Goal: Obtain resource: Obtain resource

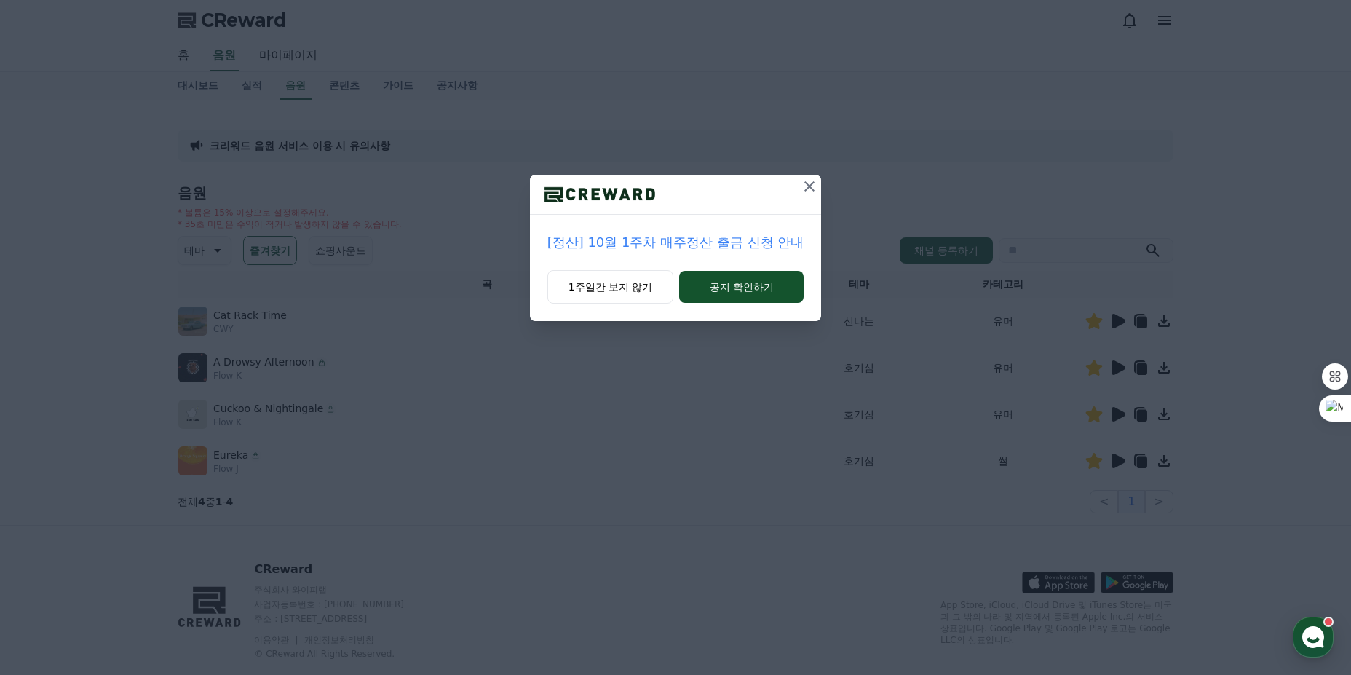
click at [807, 188] on icon at bounding box center [809, 186] width 10 height 10
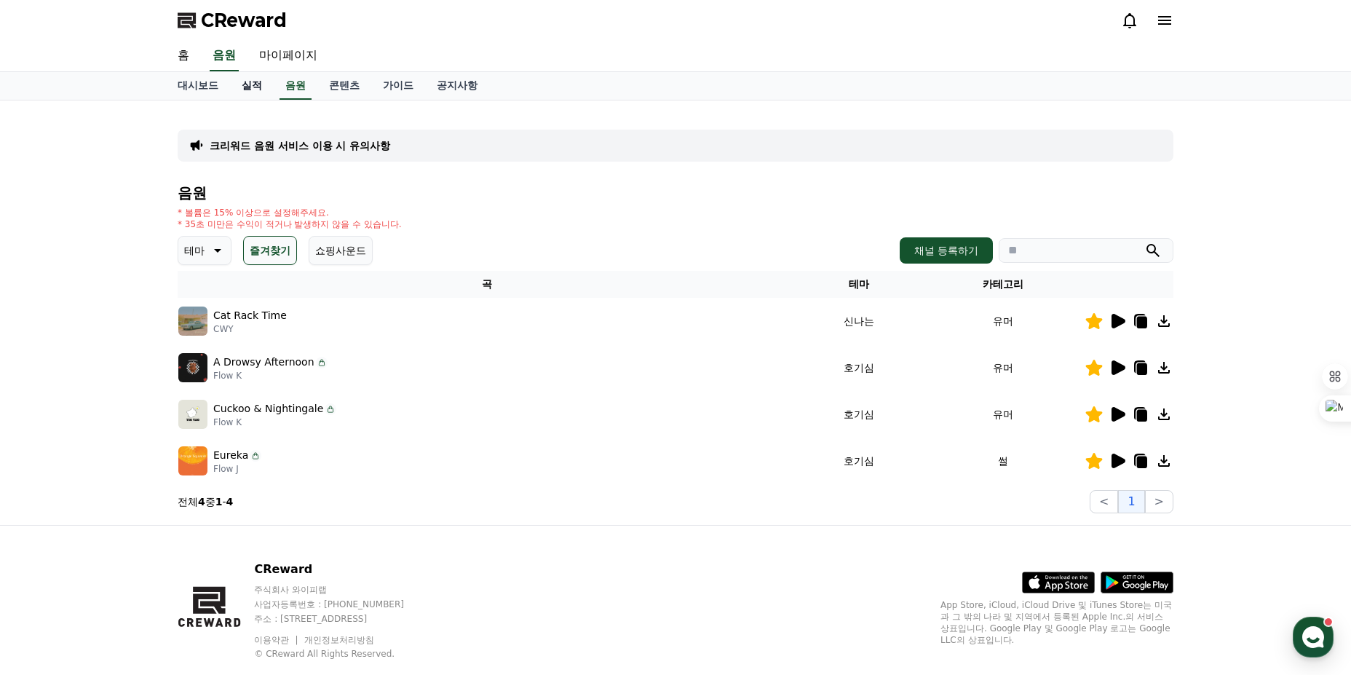
click at [253, 87] on link "실적" at bounding box center [252, 86] width 44 height 28
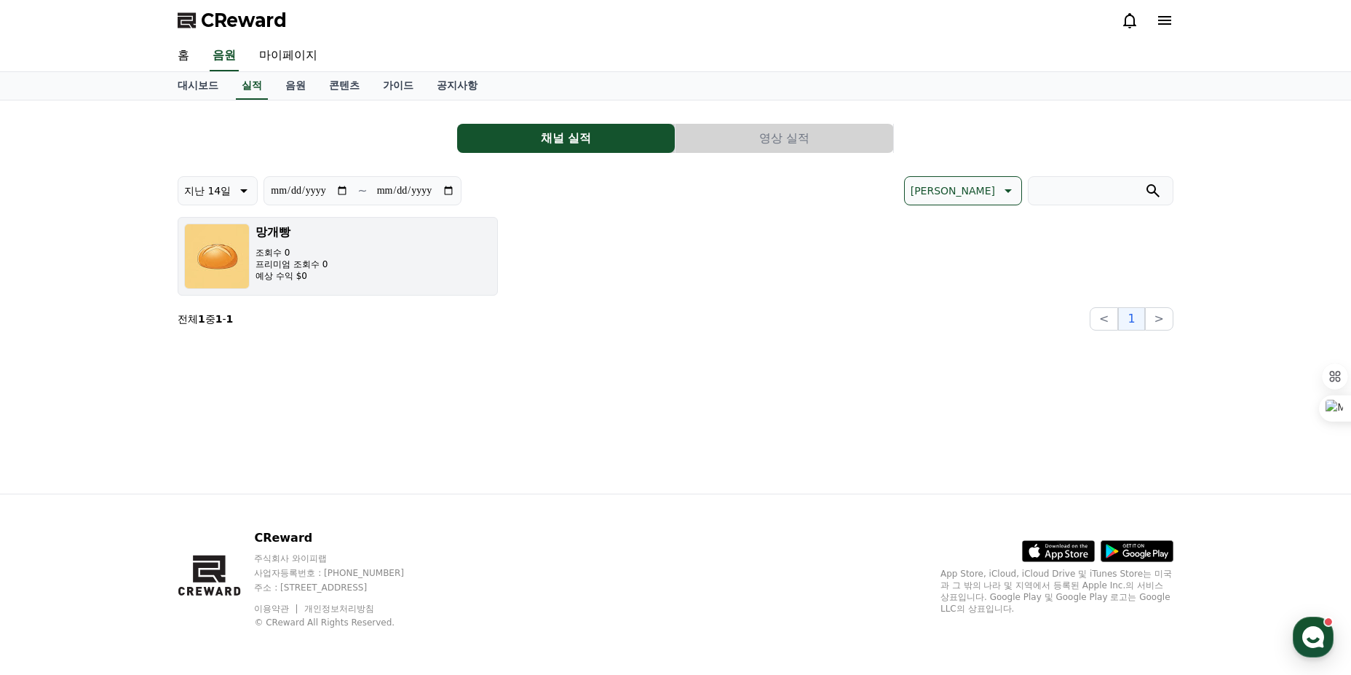
click at [301, 271] on p "예상 수익 $0" at bounding box center [291, 276] width 72 height 12
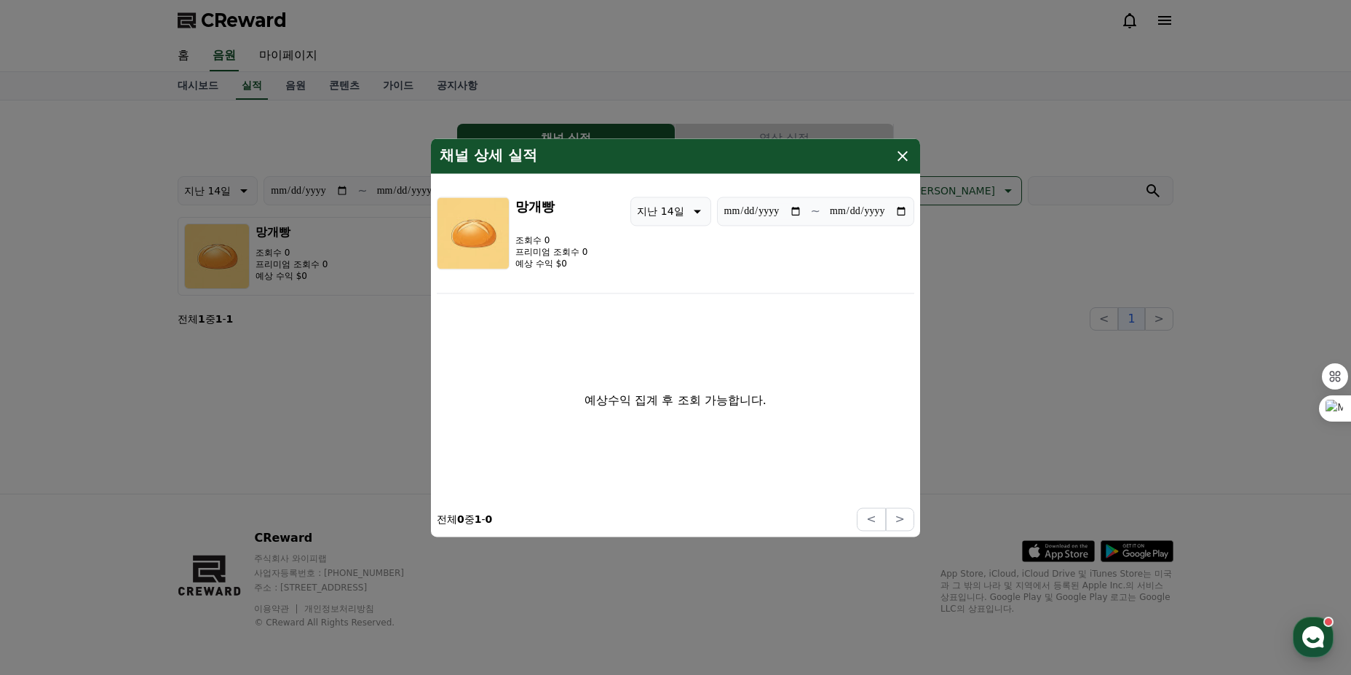
click at [903, 159] on icon "modal" at bounding box center [902, 155] width 17 height 17
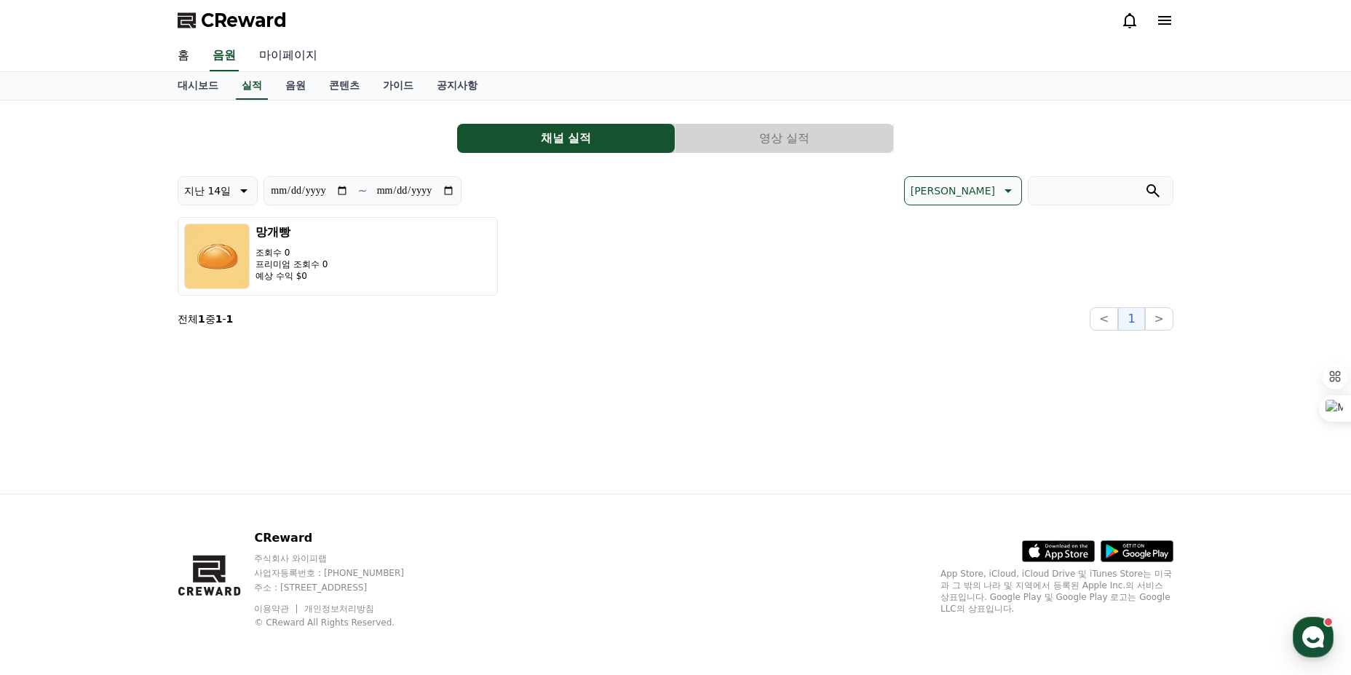
click at [291, 55] on link "마이페이지" at bounding box center [287, 56] width 81 height 31
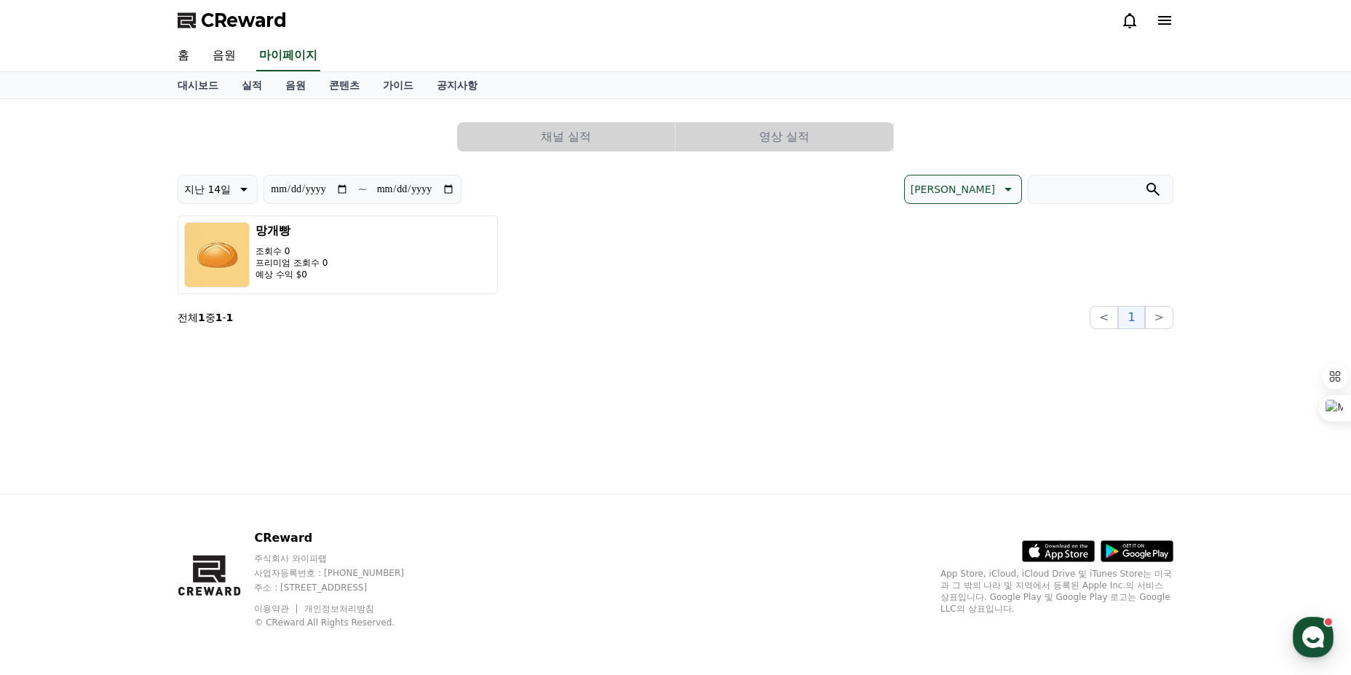
select select "**********"
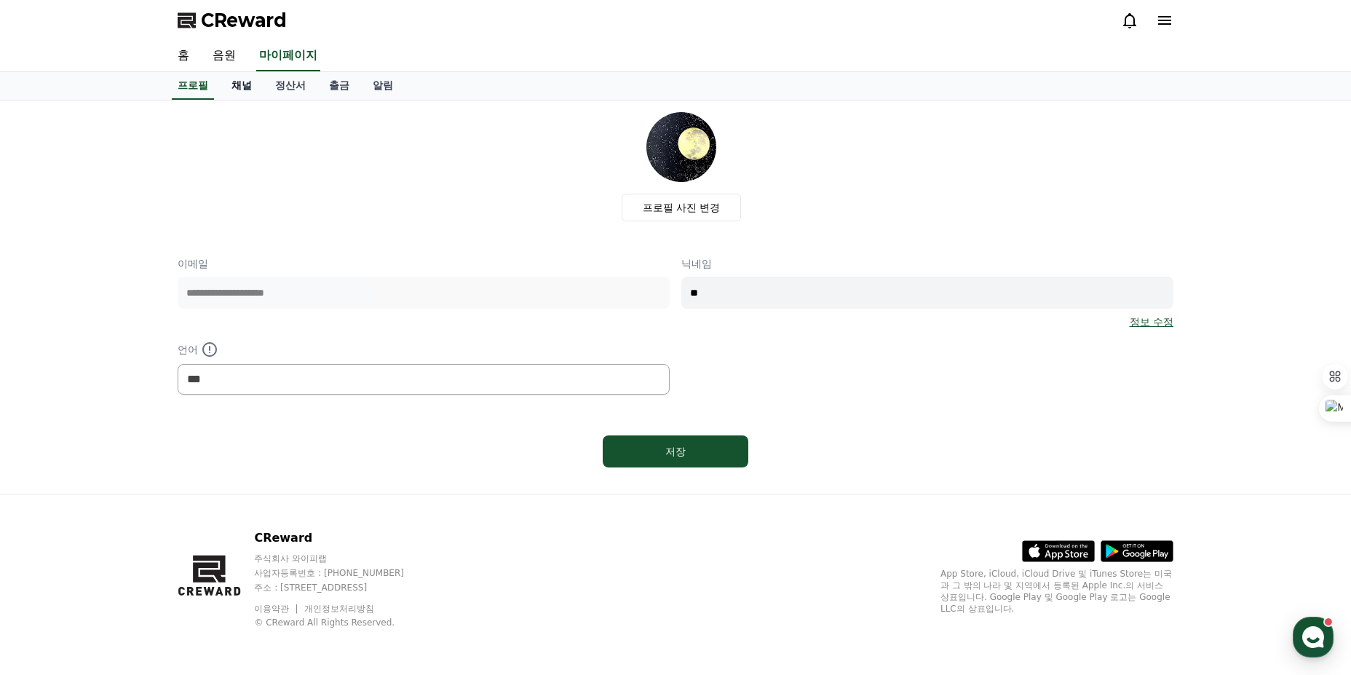
click at [244, 87] on link "채널" at bounding box center [242, 86] width 44 height 28
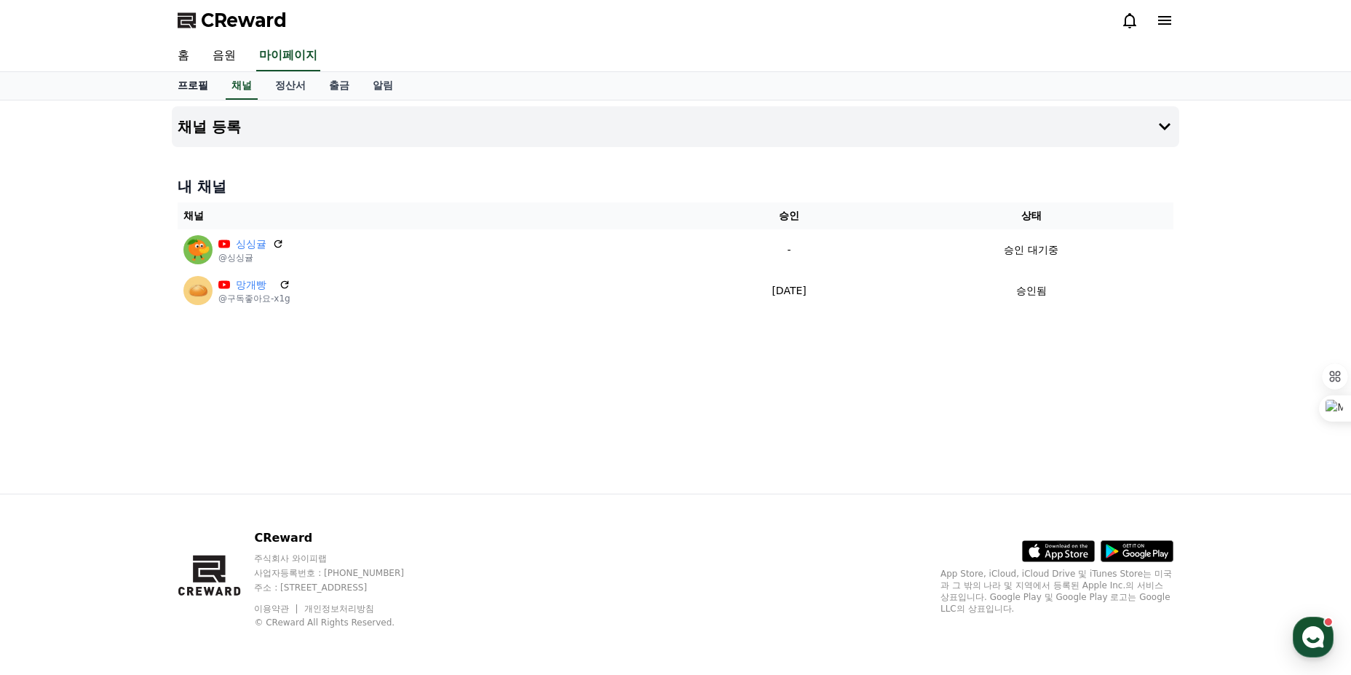
click at [207, 87] on link "프로필" at bounding box center [193, 86] width 54 height 28
select select "**********"
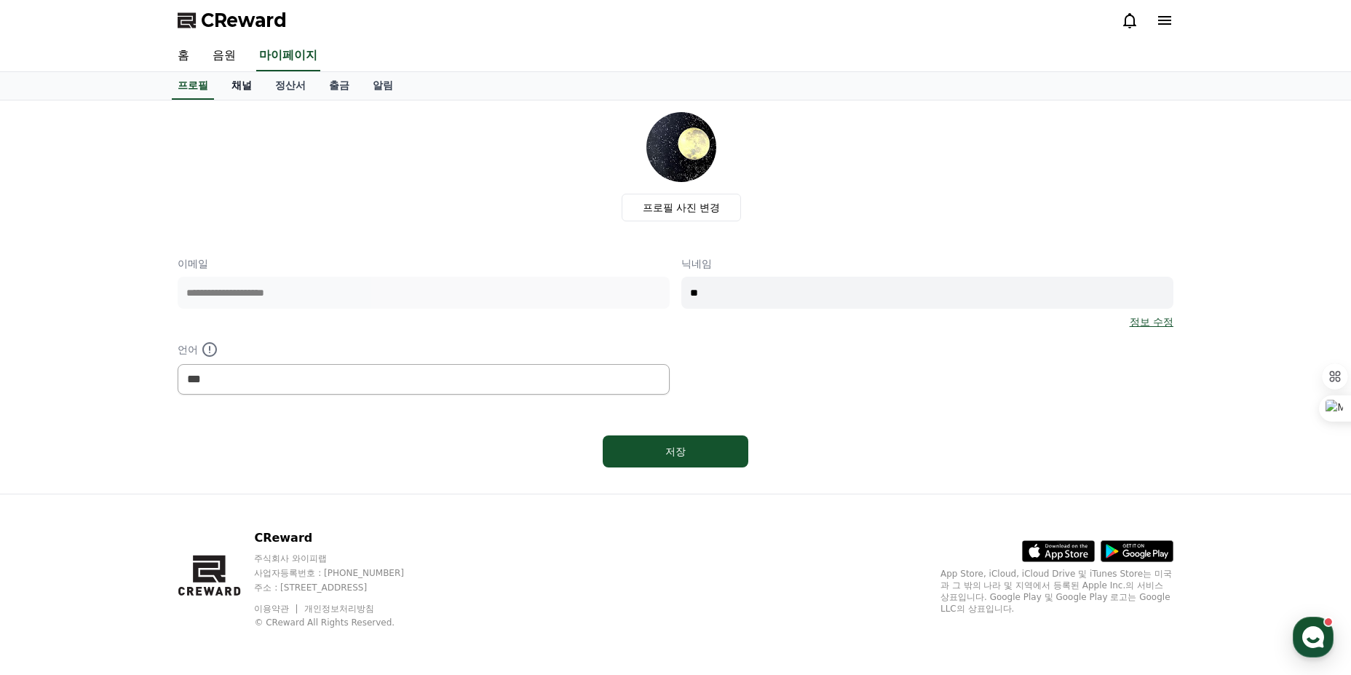
click at [229, 87] on link "채널" at bounding box center [242, 86] width 44 height 28
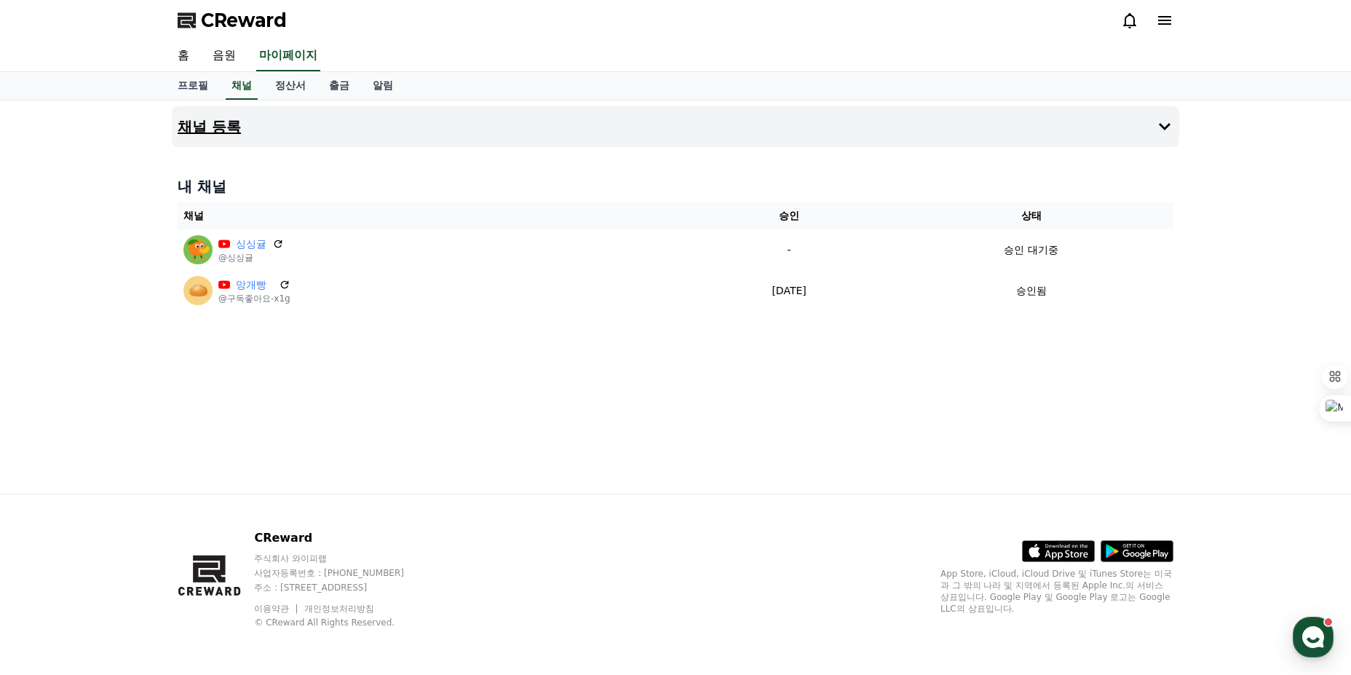
click at [1172, 124] on icon at bounding box center [1164, 126] width 17 height 17
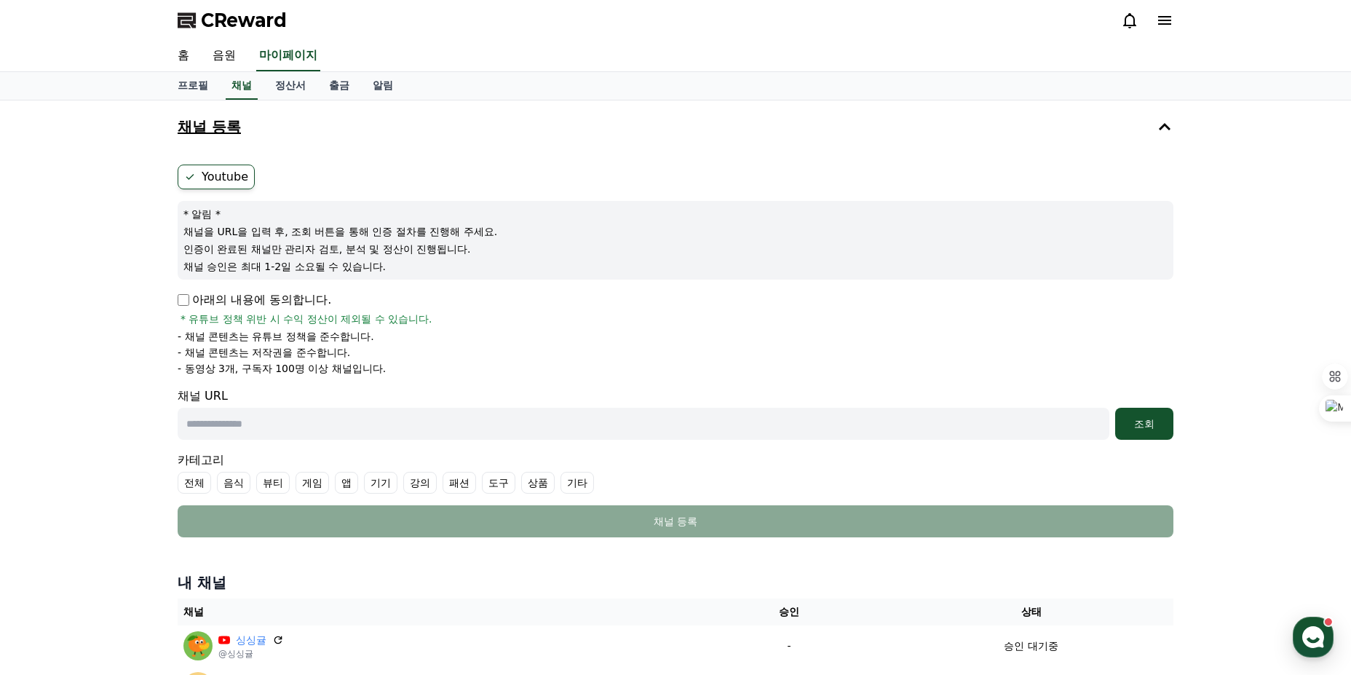
drag, startPoint x: 207, startPoint y: 367, endPoint x: 436, endPoint y: 367, distance: 228.5
click at [436, 367] on li "- 동영상 3개, 구독자 100명 이상 채널입니다." at bounding box center [675, 368] width 995 height 15
drag, startPoint x: 232, startPoint y: 339, endPoint x: 452, endPoint y: 357, distance: 220.4
click at [448, 357] on ul "- 채널 콘텐츠는 유튜브 정책을 준수합니다. - 채널 콘텐츠는 저작권을 준수합니다. - 동영상 3개, 구독자 100명 이상 채널입니다." at bounding box center [675, 352] width 995 height 47
click at [452, 357] on li "- 채널 콘텐츠는 저작권을 준수합니다." at bounding box center [675, 352] width 995 height 15
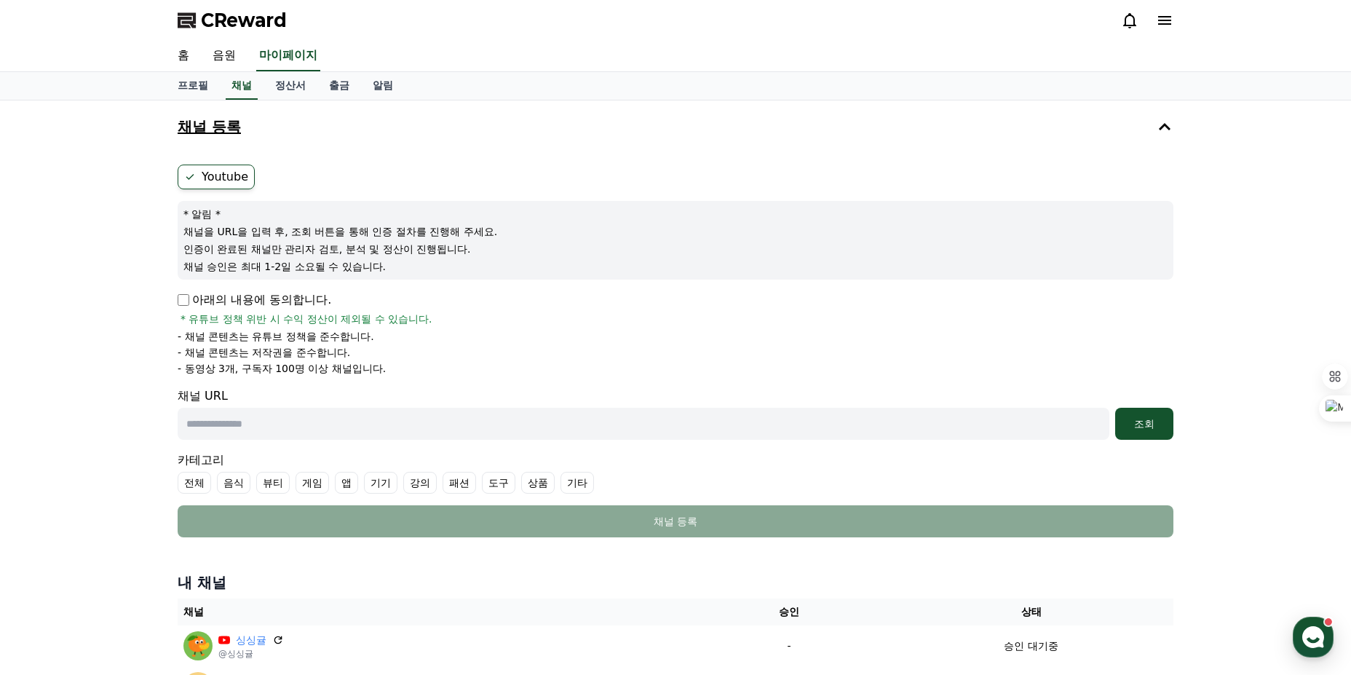
drag, startPoint x: 335, startPoint y: 354, endPoint x: 152, endPoint y: 341, distance: 183.9
click at [152, 341] on div "채널 등록 Youtube * 알림 * 채널을 URL을 입력 후, 조회 버튼을 통해 인증 절차를 진행해 주세요. 인증이 완료된 채널만 관리자 검…" at bounding box center [675, 409] width 1351 height 618
drag, startPoint x: 152, startPoint y: 341, endPoint x: 488, endPoint y: 371, distance: 336.8
click at [485, 370] on div "채널 등록 Youtube * 알림 * 채널을 URL을 입력 후, 조회 버튼을 통해 인증 절차를 진행해 주세요. 인증이 완료된 채널만 관리자 검…" at bounding box center [675, 409] width 1351 height 618
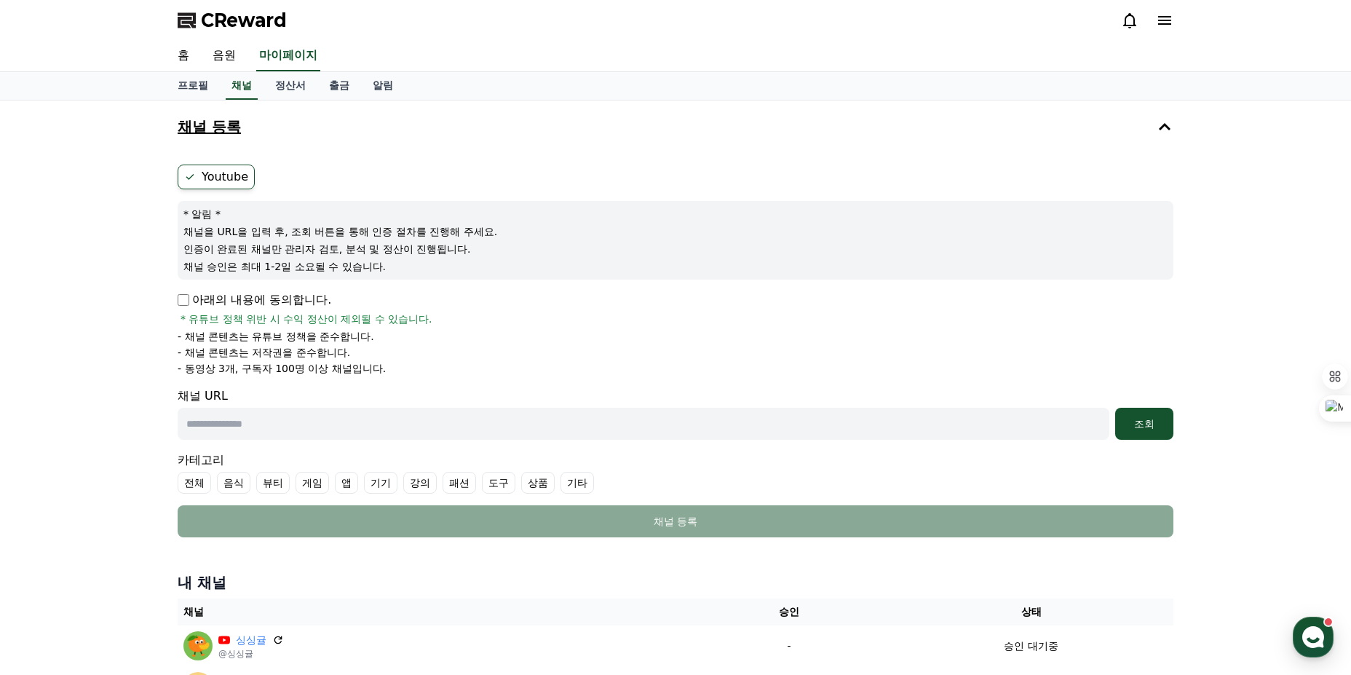
click at [489, 371] on li "- 동영상 3개, 구독자 100명 이상 채널입니다." at bounding box center [675, 368] width 995 height 15
drag, startPoint x: 489, startPoint y: 371, endPoint x: 105, endPoint y: 340, distance: 385.5
click at [111, 340] on div "채널 등록 Youtube * 알림 * 채널을 URL을 입력 후, 조회 버튼을 통해 인증 절차를 진행해 주세요. 인증이 완료된 채널만 관리자 검…" at bounding box center [675, 409] width 1351 height 618
click at [105, 340] on div "채널 등록 Youtube * 알림 * 채널을 URL을 입력 후, 조회 버튼을 통해 인증 절차를 진행해 주세요. 인증이 완료된 채널만 관리자 검…" at bounding box center [675, 409] width 1351 height 618
click at [180, 54] on link "홈" at bounding box center [183, 56] width 35 height 31
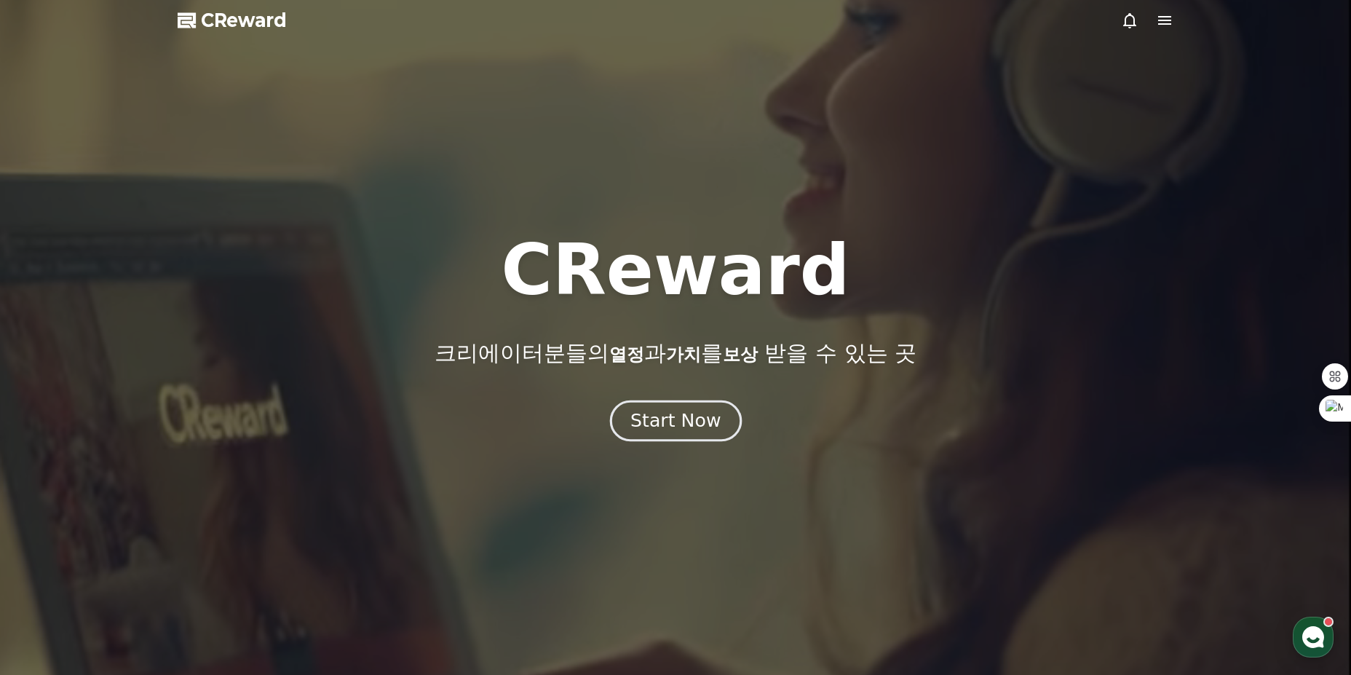
click at [659, 421] on div "Start Now" at bounding box center [675, 420] width 90 height 25
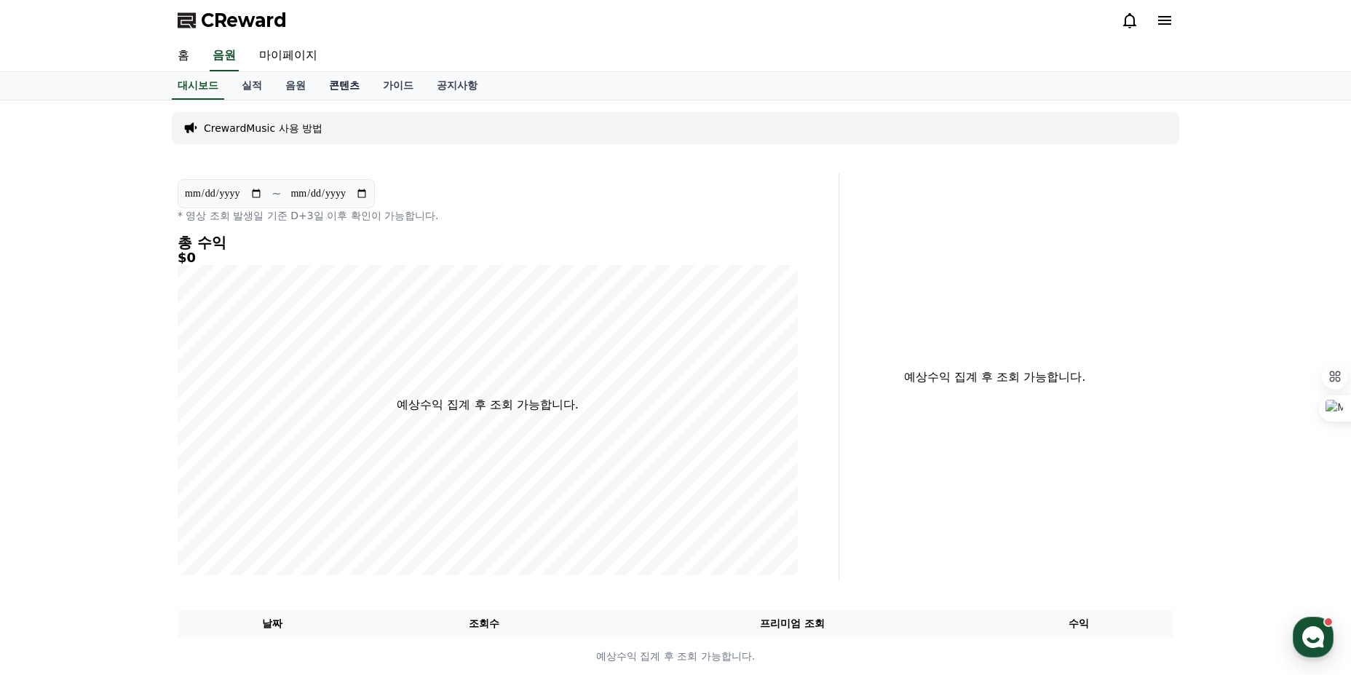
click at [346, 80] on link "콘텐츠" at bounding box center [344, 86] width 54 height 28
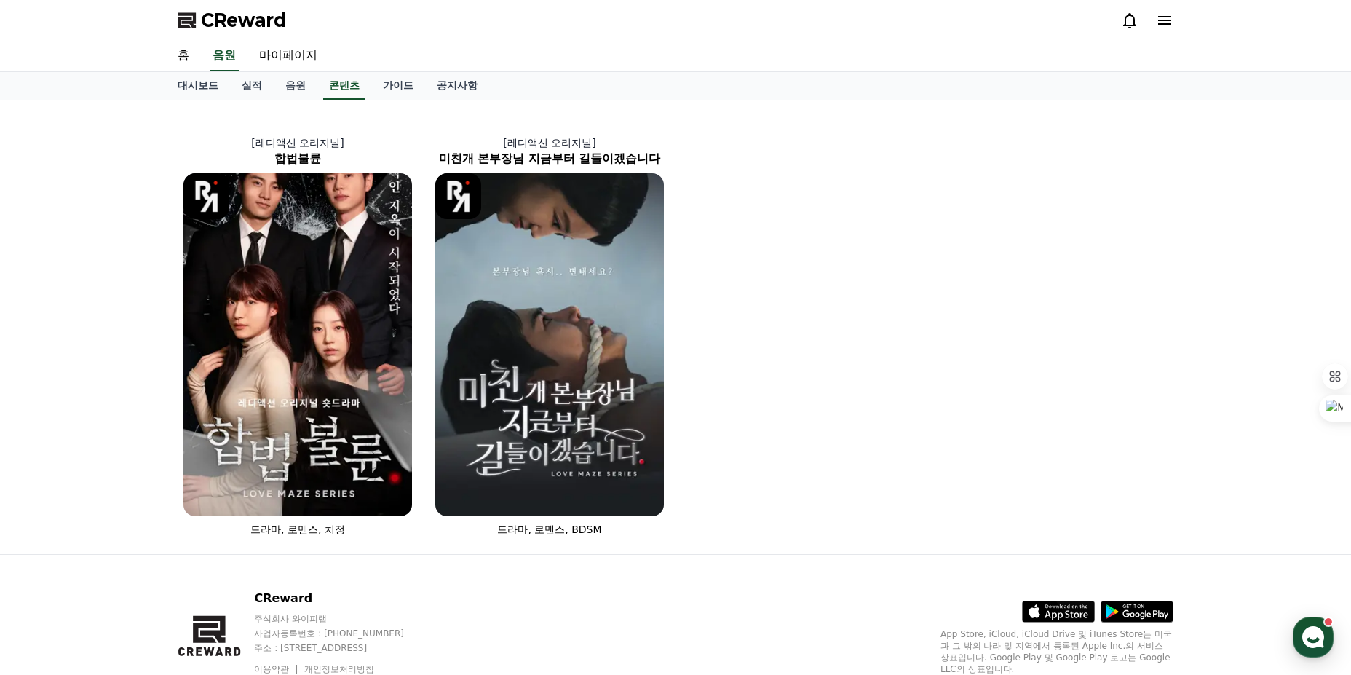
drag, startPoint x: 496, startPoint y: 119, endPoint x: 782, endPoint y: 170, distance: 291.2
click at [782, 170] on div "[레디액션 오리지널] 합법불륜 드라마, 로맨스, 치정 [레디액션 오리지널] 미친개 본부장님 지금부터 길들이겠습니다 드라마, 로맨스, BDSM" at bounding box center [675, 327] width 1007 height 442
drag, startPoint x: 763, startPoint y: 167, endPoint x: 174, endPoint y: 146, distance: 589.0
click at [175, 146] on div "[레디액션 오리지널] 합법불륜 드라마, 로맨스, 치정 [레디액션 오리지널] 미친개 본부장님 지금부터 길들이겠습니다 드라마, 로맨스, BDSM" at bounding box center [675, 327] width 1007 height 442
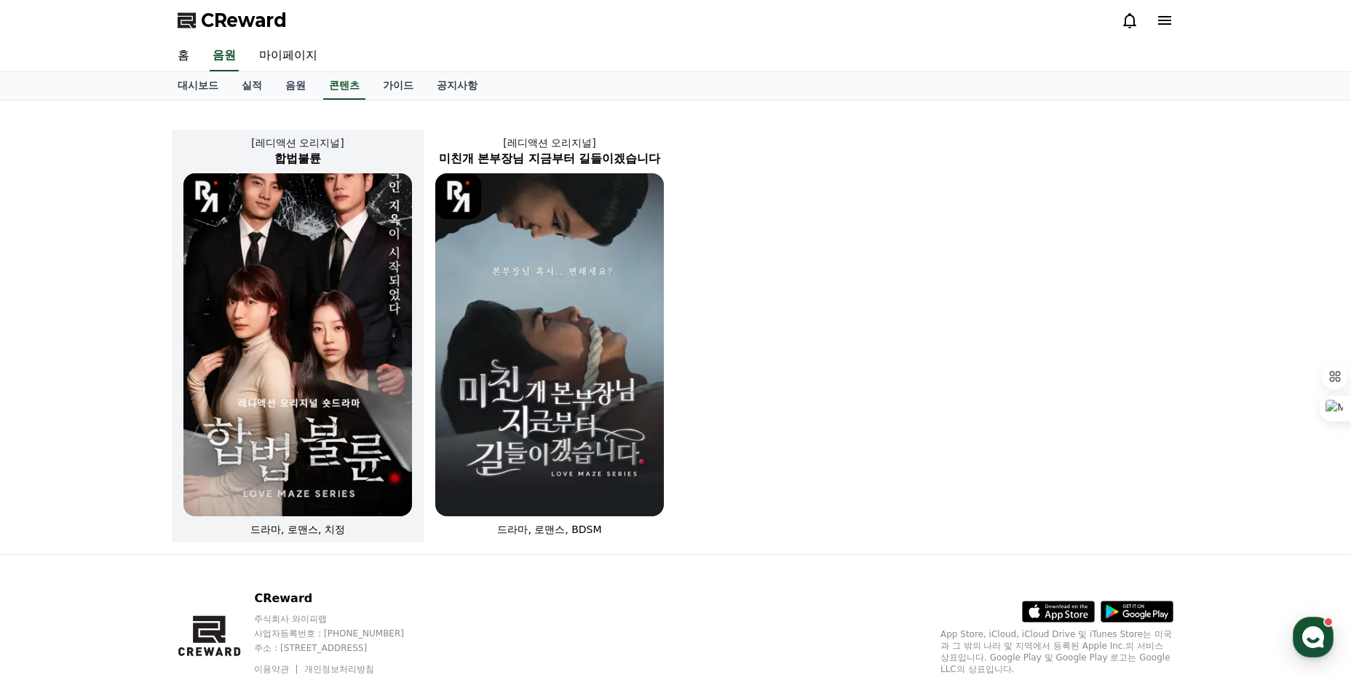
click at [174, 146] on p "[레디액션 오리지널]" at bounding box center [298, 142] width 252 height 15
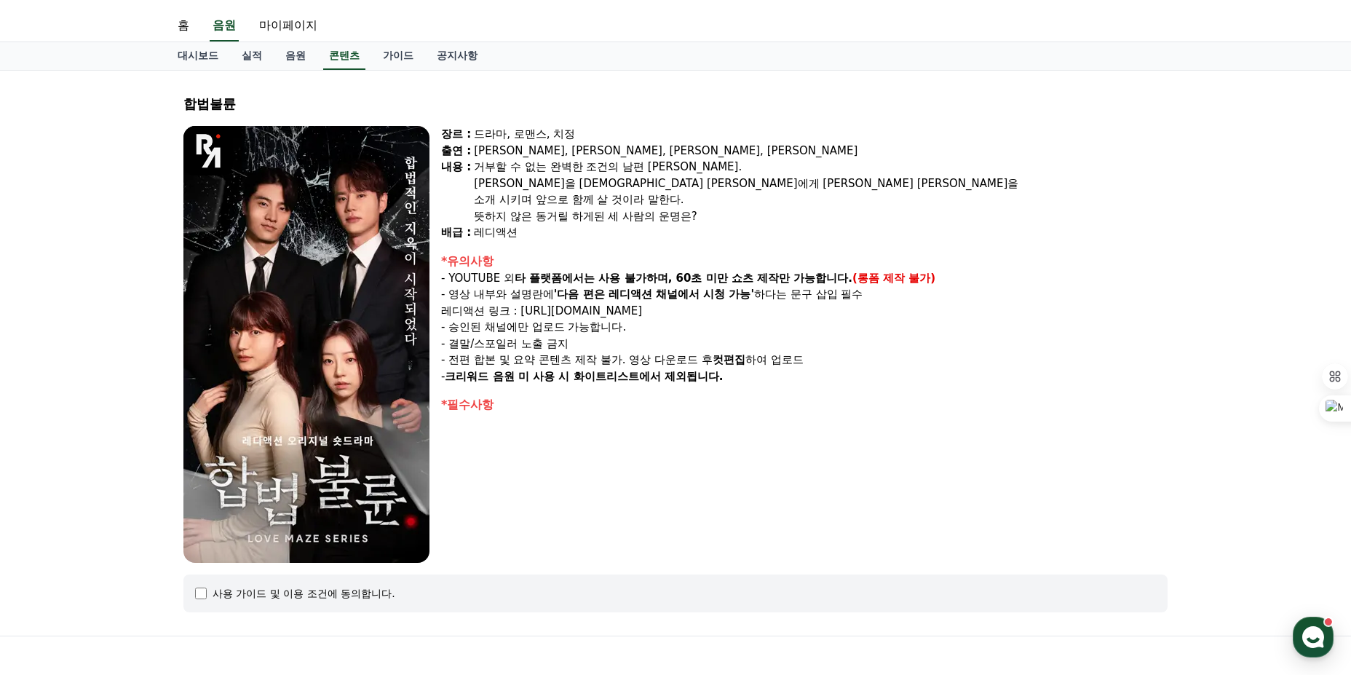
scroll to position [26, 0]
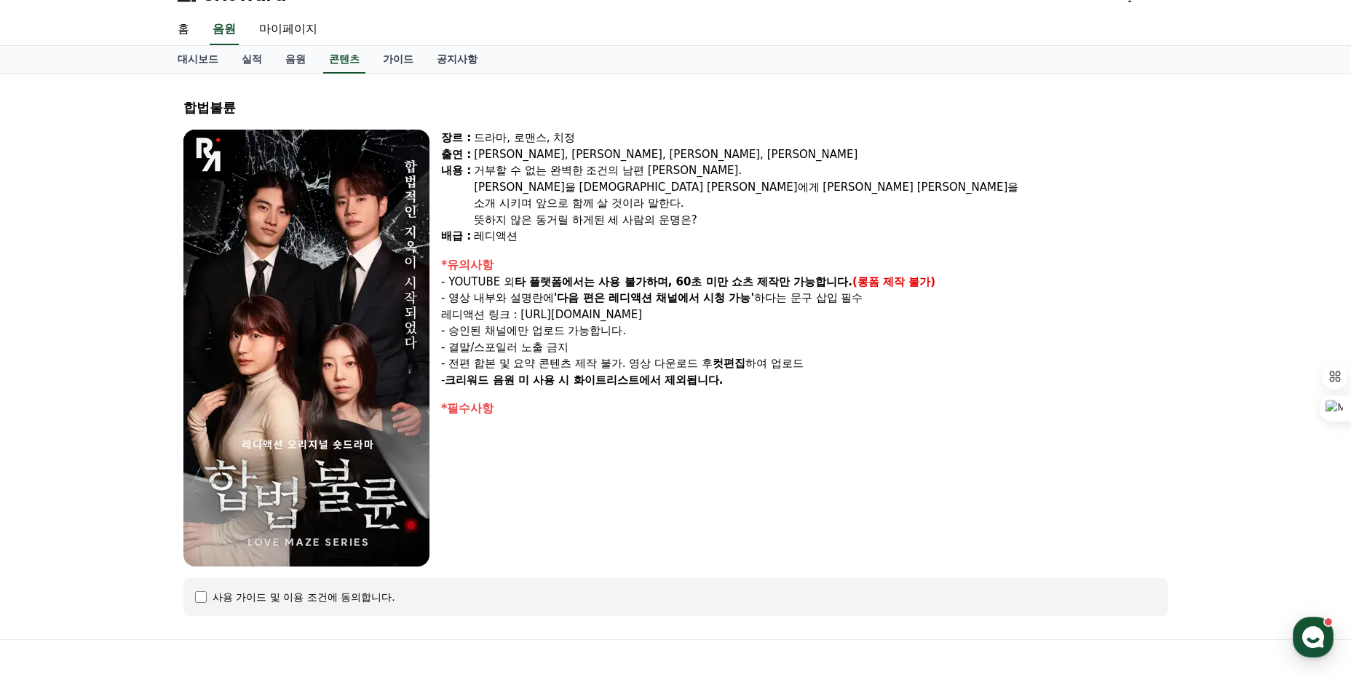
drag, startPoint x: 480, startPoint y: 177, endPoint x: 887, endPoint y: 432, distance: 480.3
click at [887, 432] on div "장르 : 드라마, 로맨스, 치정 출연 : [PERSON_NAME], [PERSON_NAME], [PERSON_NAME], [PERSON_NAM…" at bounding box center [804, 348] width 726 height 437
drag, startPoint x: 789, startPoint y: 373, endPoint x: 450, endPoint y: 287, distance: 349.6
click at [450, 287] on div "*유의사항 - YOUTUBE 외 타 플랫폼에서는 사용 불가하며, 60초 미만 쇼츠 제작만 가능합니다. (롱폼 제작 불가) - 영상 내부와 설명…" at bounding box center [804, 322] width 726 height 132
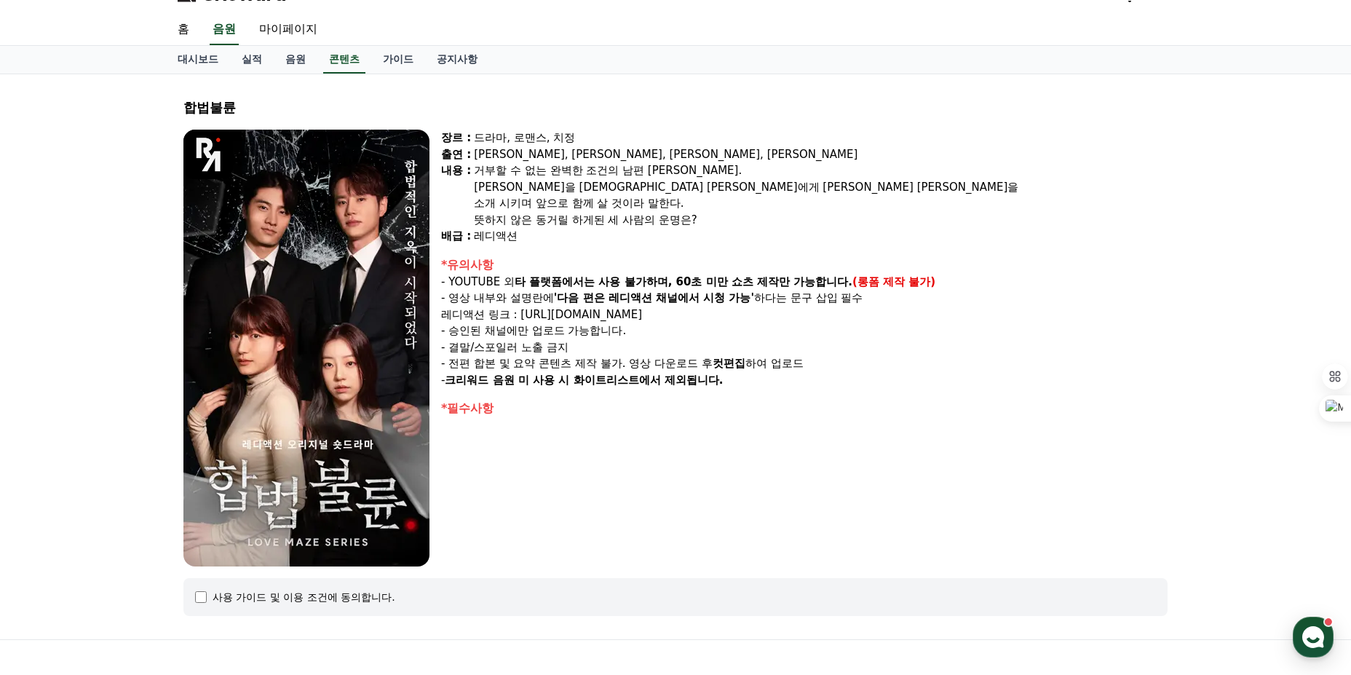
click at [450, 287] on p "- YOUTUBE 외 타 플랫폼에서는 사용 불가하며, 60초 미만 쇼츠 제작만 가능합니다. (롱폼 제작 불가)" at bounding box center [804, 282] width 726 height 17
drag, startPoint x: 450, startPoint y: 287, endPoint x: 883, endPoint y: 290, distance: 433.0
click at [883, 290] on div "*유의사항 - YOUTUBE 외 타 플랫폼에서는 사용 불가하며, 60초 미만 쇼츠 제작만 가능합니다. (롱폼 제작 불가) - 영상 내부와 설명…" at bounding box center [804, 322] width 726 height 132
click at [883, 290] on p "- 영상 내부와 설명란에 '다음 편은 레디액션 채널에서 시청 가능' 하다는 문구 삽입 필수" at bounding box center [804, 298] width 726 height 17
drag, startPoint x: 883, startPoint y: 290, endPoint x: 437, endPoint y: 299, distance: 446.9
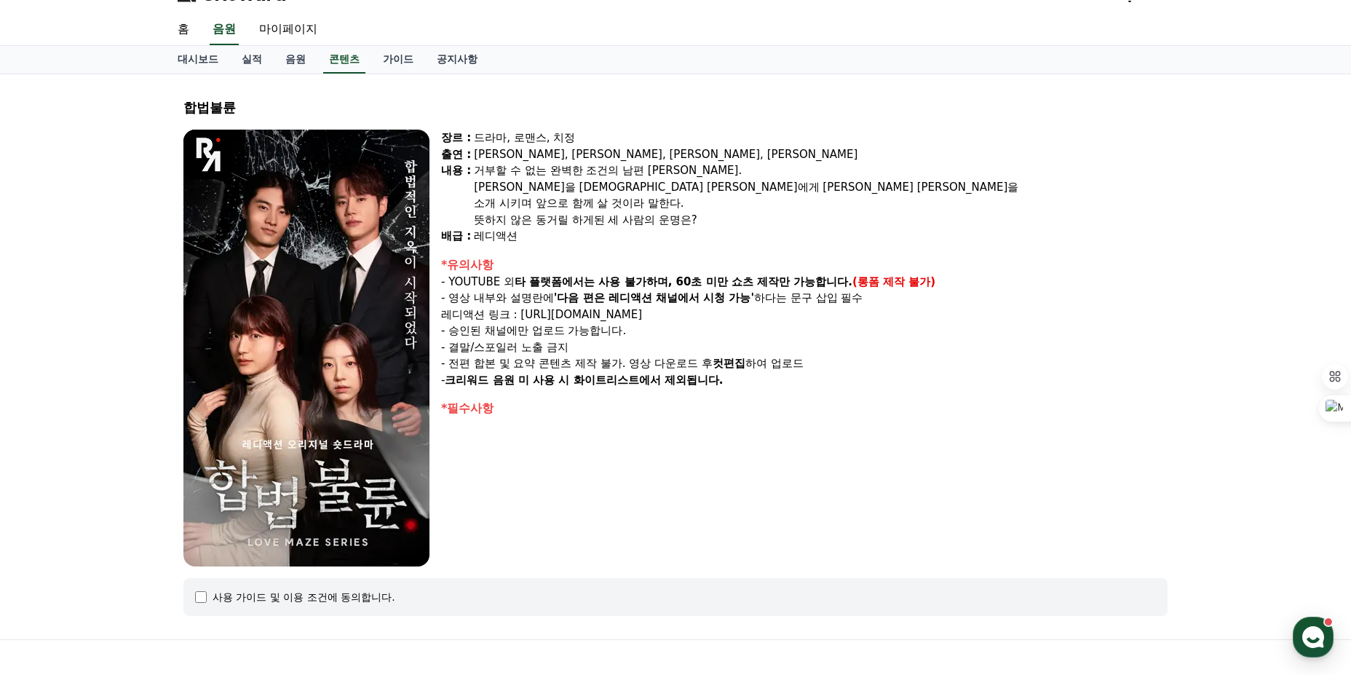
click at [437, 299] on div "장르 : 드라마, 로맨스, 치정 출연 : [PERSON_NAME], [PERSON_NAME], [PERSON_NAME], [PERSON_NAM…" at bounding box center [675, 348] width 984 height 437
drag, startPoint x: 445, startPoint y: 313, endPoint x: 872, endPoint y: 377, distance: 431.2
click at [872, 377] on div "*유의사항 - YOUTUBE 외 타 플랫폼에서는 사용 불가하며, 60초 미만 쇼츠 제작만 가능합니다. (롱폼 제작 불가) - 영상 내부와 설명…" at bounding box center [804, 322] width 726 height 132
click at [872, 377] on p "- 크리워드 음원 미 사용 시 화이트리스트에서 제외됩니다." at bounding box center [804, 380] width 726 height 17
drag, startPoint x: 458, startPoint y: 283, endPoint x: 789, endPoint y: 399, distance: 350.3
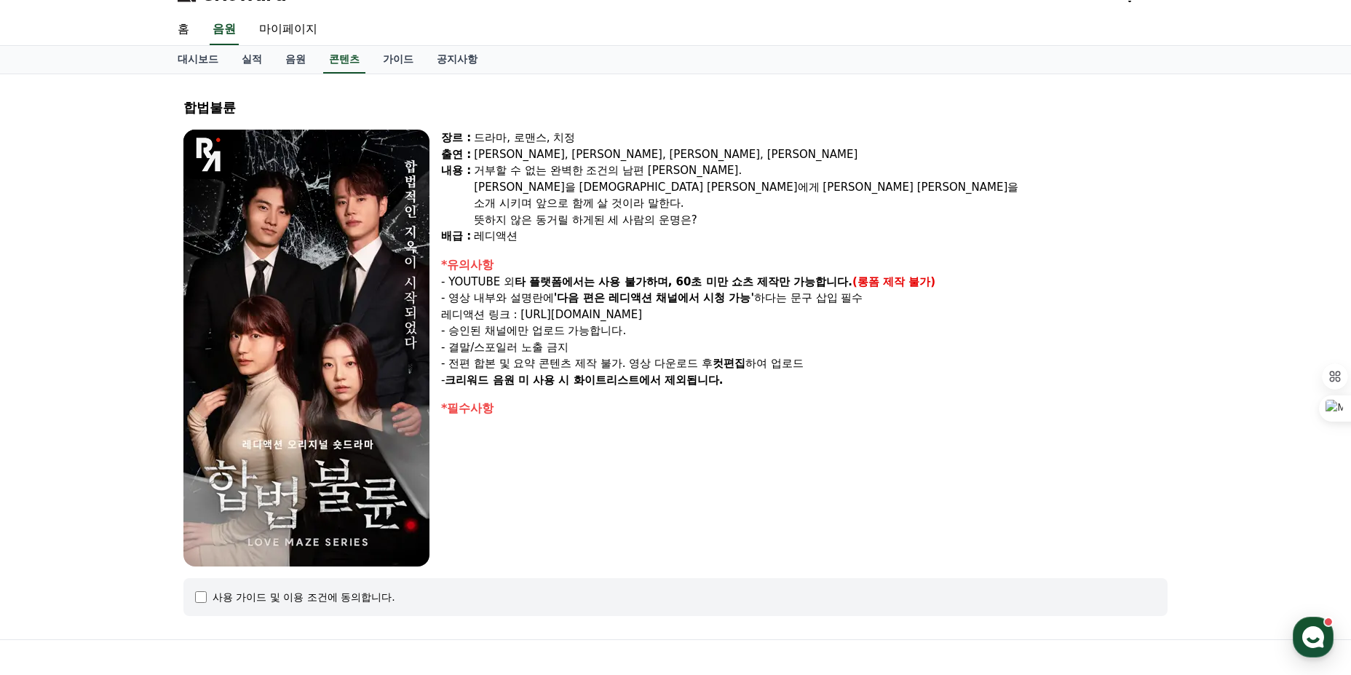
click at [789, 399] on div "장르 : 드라마, 로맨스, 치정 출연 : [PERSON_NAME], [PERSON_NAME], [PERSON_NAME], [PERSON_NAM…" at bounding box center [804, 348] width 726 height 437
click at [789, 399] on div "*필수사항" at bounding box center [804, 407] width 726 height 17
drag, startPoint x: 739, startPoint y: 421, endPoint x: 427, endPoint y: 128, distance: 428.3
click at [427, 128] on div "합법불륜 장르 : 드라마, 로맨스, 치정 출연 : [PERSON_NAME], [PERSON_NAME], [PERSON_NAME], [PERSO…" at bounding box center [675, 356] width 995 height 541
click at [463, 122] on div "합법불륜 장르 : 드라마, 로맨스, 치정 출연 : [PERSON_NAME], [PERSON_NAME], [PERSON_NAME], [PERSO…" at bounding box center [675, 356] width 995 height 541
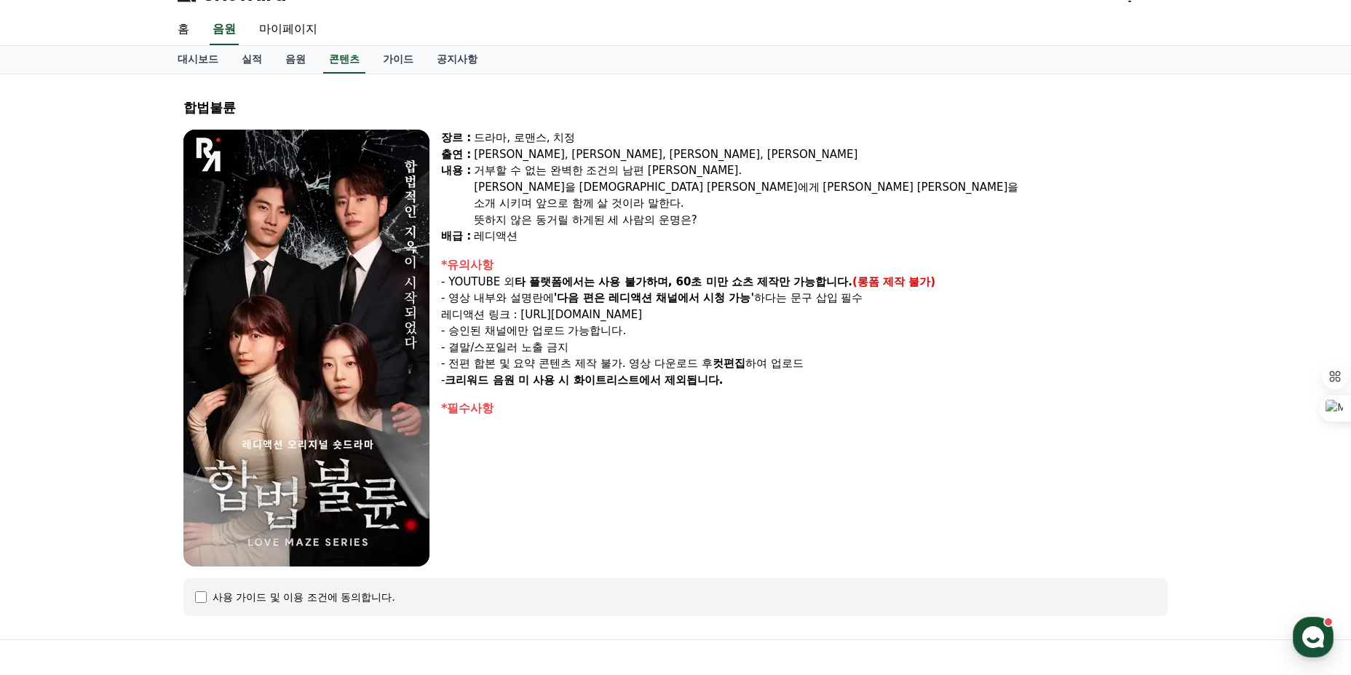
drag, startPoint x: 444, startPoint y: 94, endPoint x: 677, endPoint y: 543, distance: 505.7
click at [677, 543] on div "합법불륜 장르 : 드라마, 로맨스, 치정 출연 : [PERSON_NAME], [PERSON_NAME], [PERSON_NAME], [PERSO…" at bounding box center [675, 356] width 995 height 541
click at [677, 543] on div "장르 : 드라마, 로맨스, 치정 출연 : [PERSON_NAME], [PERSON_NAME], [PERSON_NAME], [PERSON_NAM…" at bounding box center [804, 348] width 726 height 437
drag, startPoint x: 446, startPoint y: 386, endPoint x: 800, endPoint y: 381, distance: 353.7
click at [800, 381] on p "- 크리워드 음원 미 사용 시 화이트리스트에서 제외됩니다." at bounding box center [804, 380] width 726 height 17
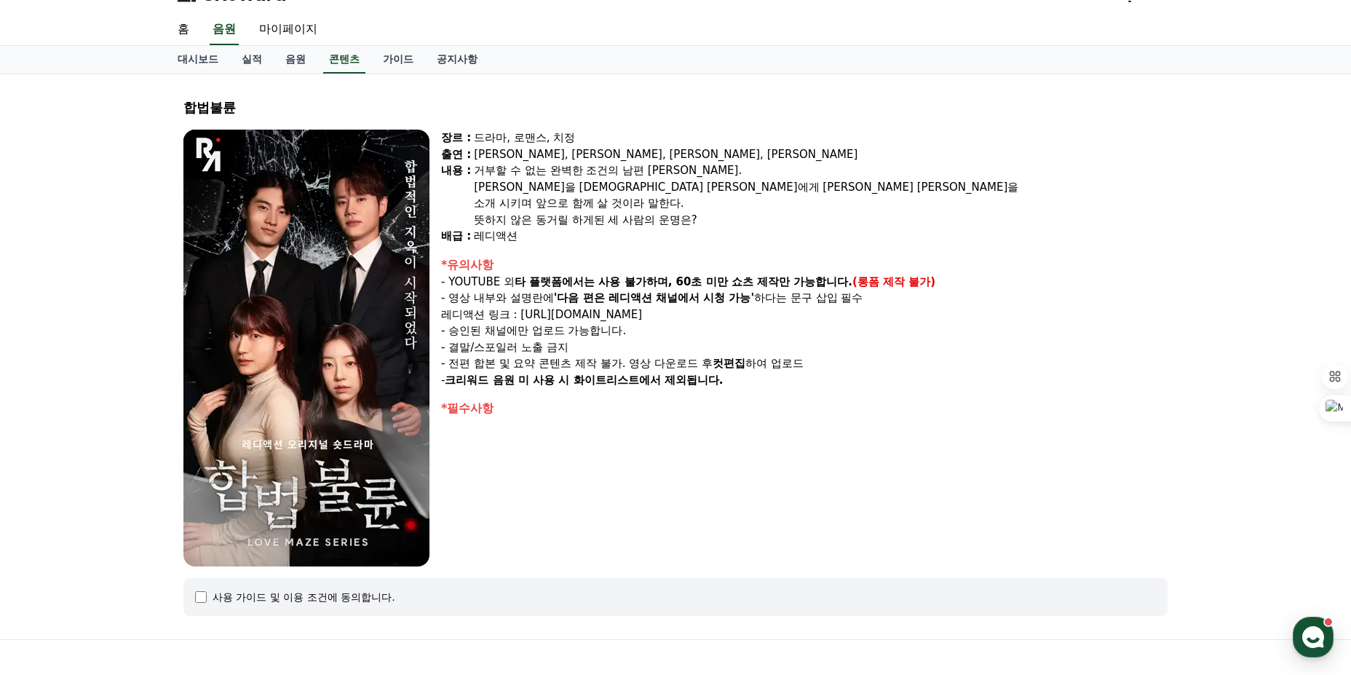
click at [800, 381] on p "- 크리워드 음원 미 사용 시 화이트리스트에서 제외됩니다." at bounding box center [804, 380] width 726 height 17
